Goal: Find specific page/section: Find specific page/section

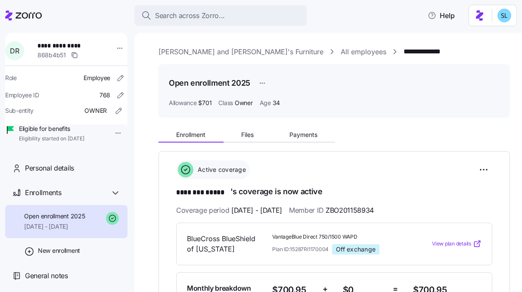
scroll to position [199, 0]
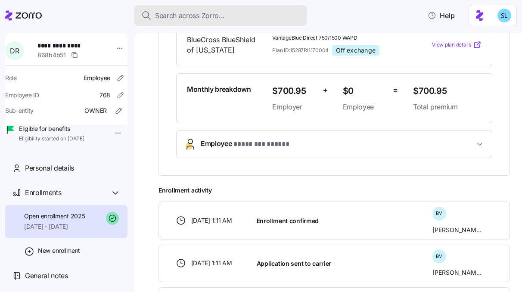
click at [177, 15] on span "Search across Zorro..." at bounding box center [190, 15] width 70 height 11
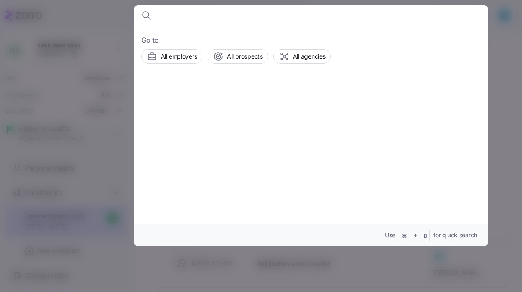
paste input "[PERSON_NAME]"
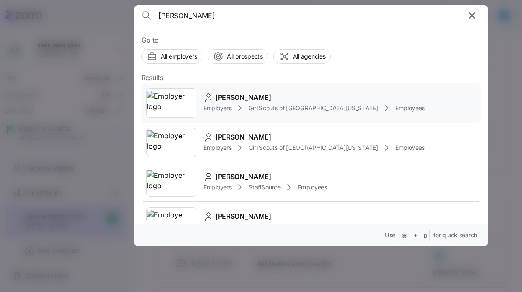
type input "Sophronia Jones"
click at [291, 104] on span "Girl Scouts of Historic Georgia" at bounding box center [312, 108] width 129 height 9
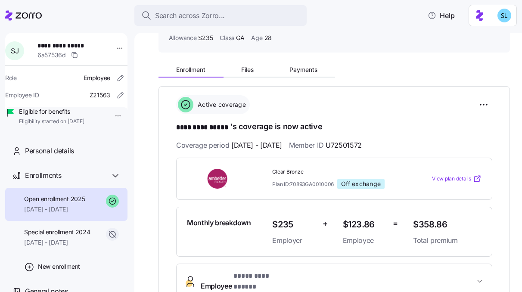
scroll to position [106, 0]
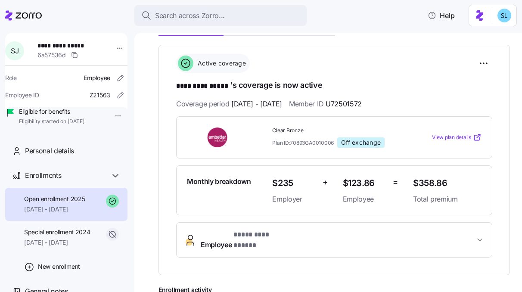
click at [359, 244] on button "Employee * ********* ***** *" at bounding box center [333, 240] width 315 height 34
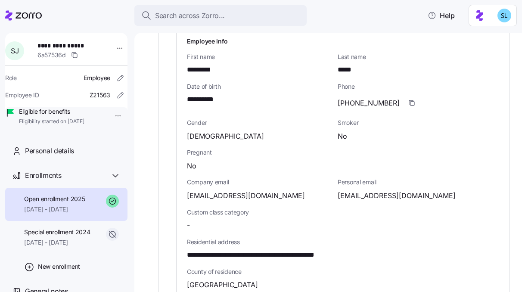
scroll to position [330, 0]
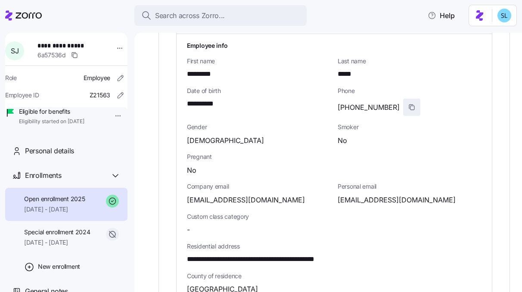
click at [408, 104] on icon "button" at bounding box center [411, 107] width 7 height 7
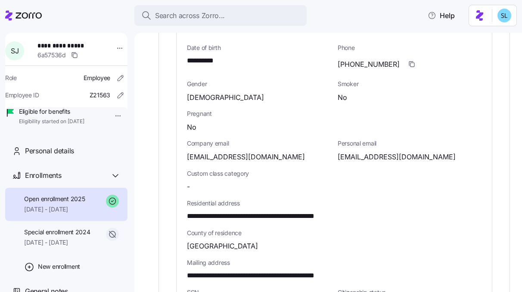
scroll to position [397, 0]
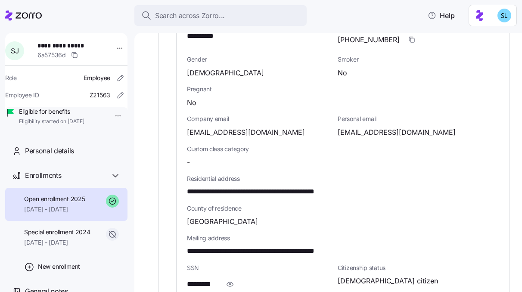
click at [407, 127] on span "jonessophronia@yahoo.com" at bounding box center [396, 132] width 118 height 11
copy span "yahoo"
